Goal: Navigation & Orientation: Find specific page/section

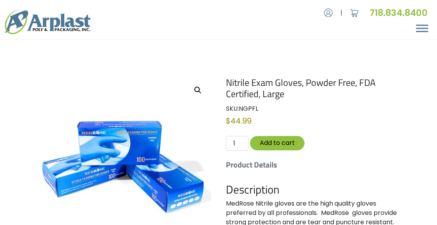
click at [418, 25] on span "Menu" at bounding box center [422, 25] width 12 height 1
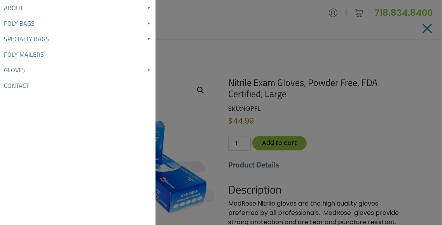
click at [27, 84] on link "Contact" at bounding box center [78, 86] width 156 height 16
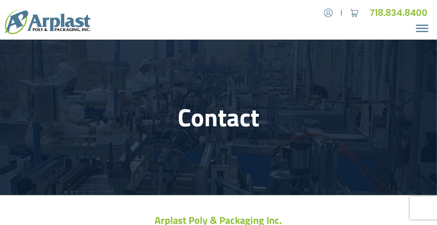
click at [424, 26] on span "Menu" at bounding box center [422, 25] width 12 height 1
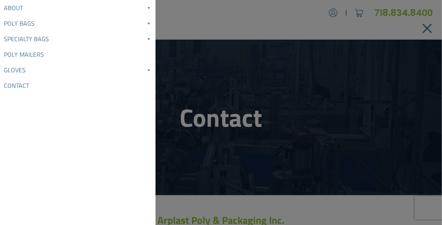
click at [76, 25] on link "Poly Bags" at bounding box center [78, 24] width 156 height 16
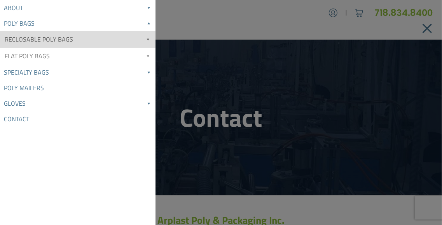
click at [70, 41] on link "Reclosable Poly Bags" at bounding box center [78, 39] width 156 height 17
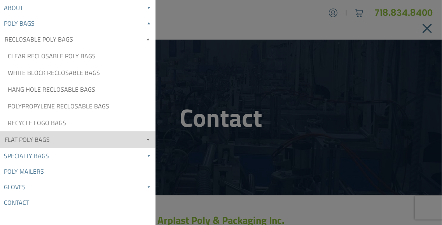
click at [62, 140] on link "Flat Poly Bags" at bounding box center [78, 140] width 156 height 17
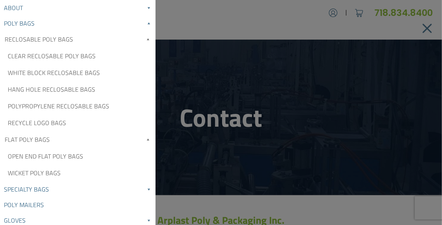
click at [71, 189] on link "Specialty Bags" at bounding box center [78, 190] width 156 height 16
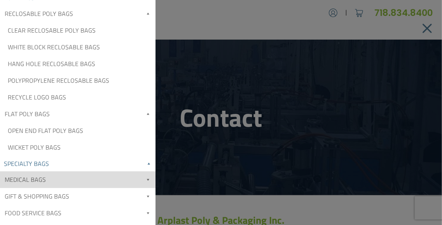
click at [79, 179] on link "Medical Bags" at bounding box center [78, 180] width 156 height 17
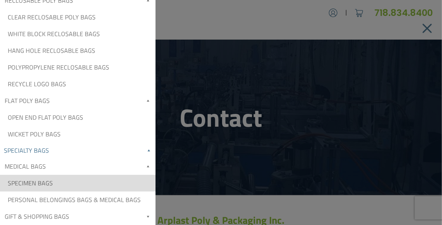
click at [79, 184] on link "Specimen Bags" at bounding box center [78, 183] width 156 height 17
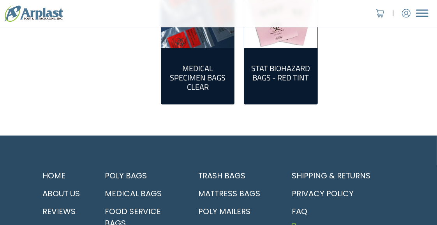
scroll to position [415, 0]
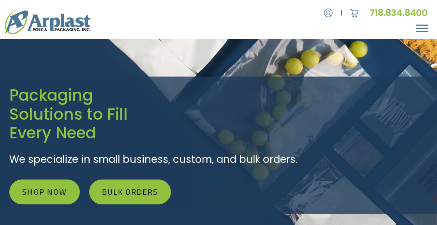
click at [423, 26] on span "Menu" at bounding box center [422, 25] width 12 height 1
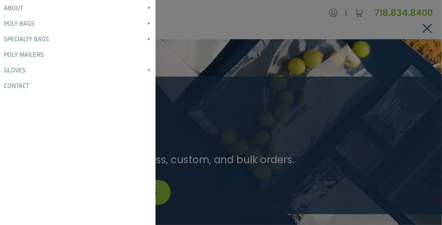
click at [417, 21] on div at bounding box center [427, 29] width 20 height 16
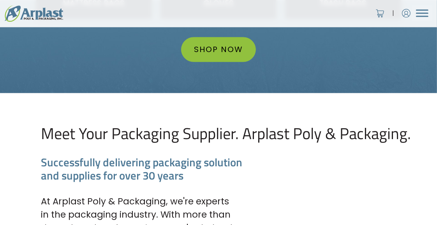
scroll to position [986, 0]
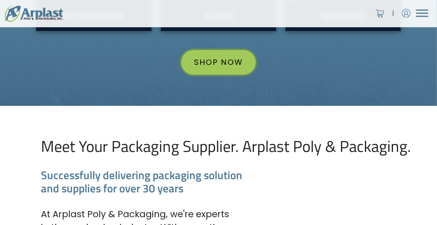
click at [224, 62] on link "Shop Now" at bounding box center [218, 62] width 75 height 25
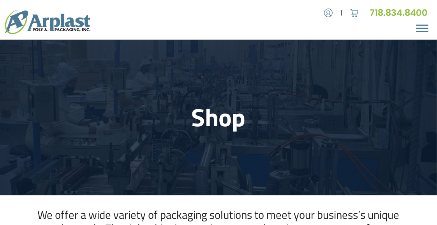
click at [419, 27] on span "Menu" at bounding box center [422, 28] width 12 height 7
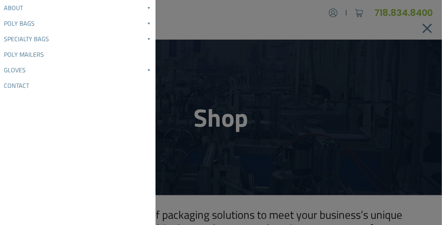
click at [419, 27] on div at bounding box center [427, 29] width 20 height 16
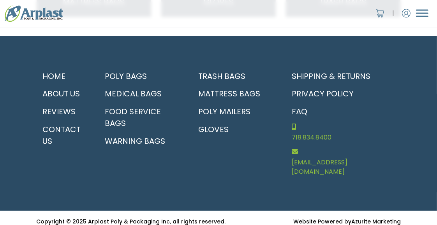
scroll to position [903, 0]
